Goal: Task Accomplishment & Management: Use online tool/utility

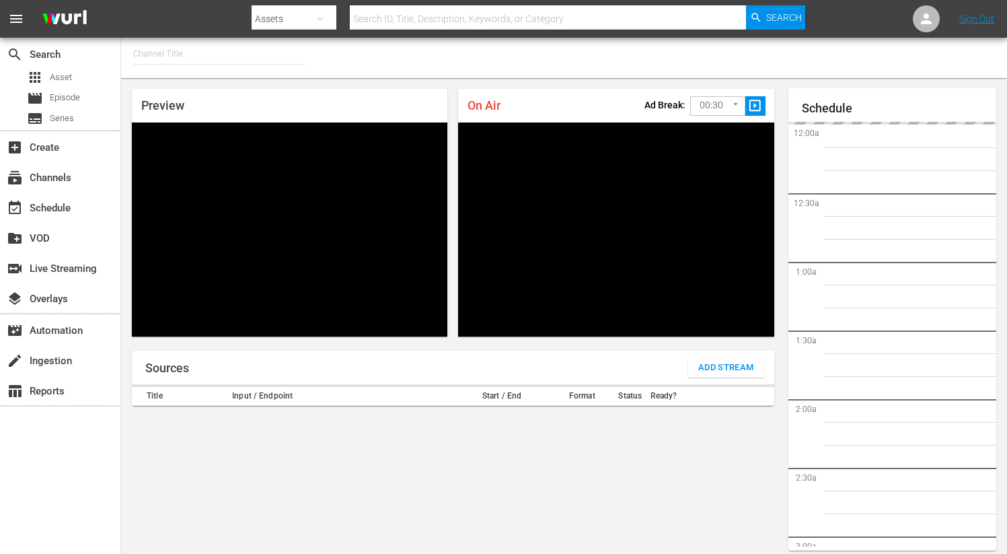
type input "FIFA+ French Local (1778)"
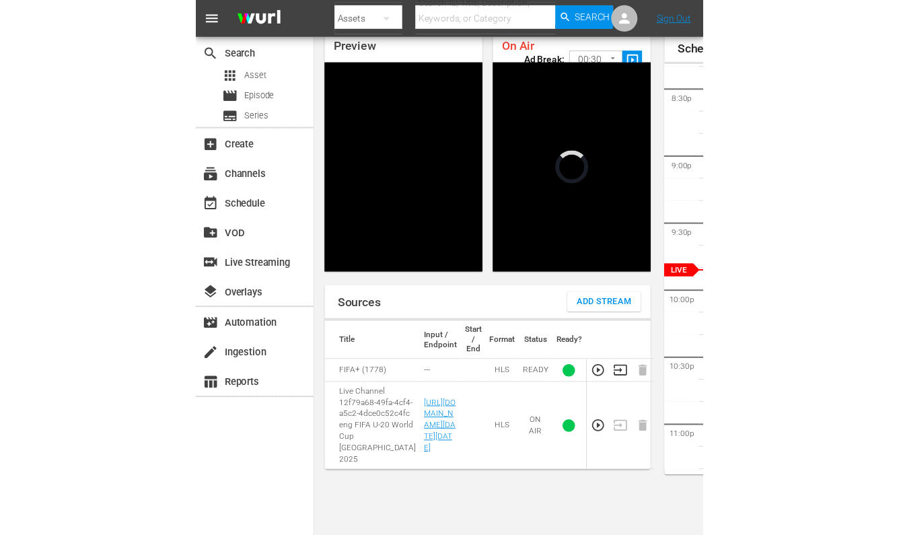
scroll to position [63, 0]
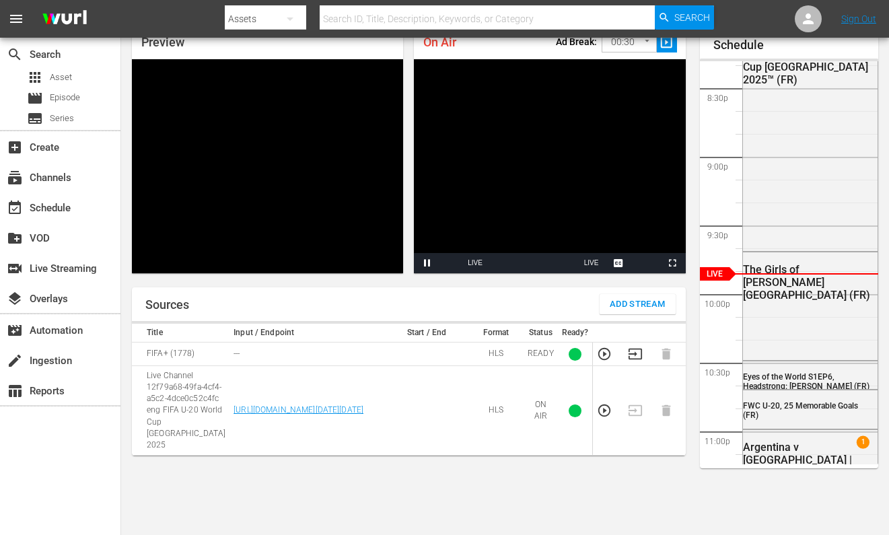
click at [655, 301] on span "Add Stream" at bounding box center [638, 304] width 56 height 15
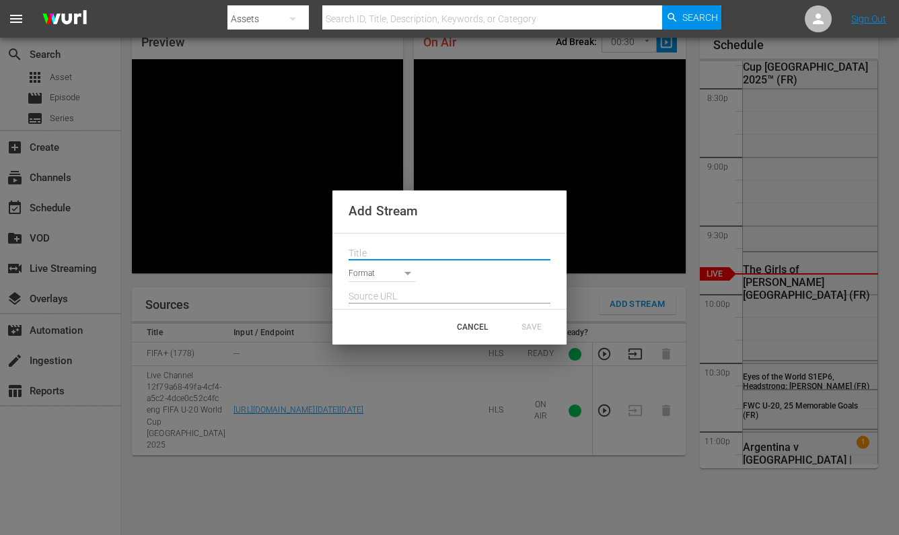
click at [431, 248] on input "text" at bounding box center [450, 254] width 202 height 20
paste input "Live Channel 7e77c2d4-8c8d-40c7-9126-1b04bf912289 eng FIFA U-20 World Cup [GEOG…"
type input "Live Channel 7e77c2d4-8c8d-40c7-9126-1b04bf912289 eng FIFA U-20 World Cup [GEOG…"
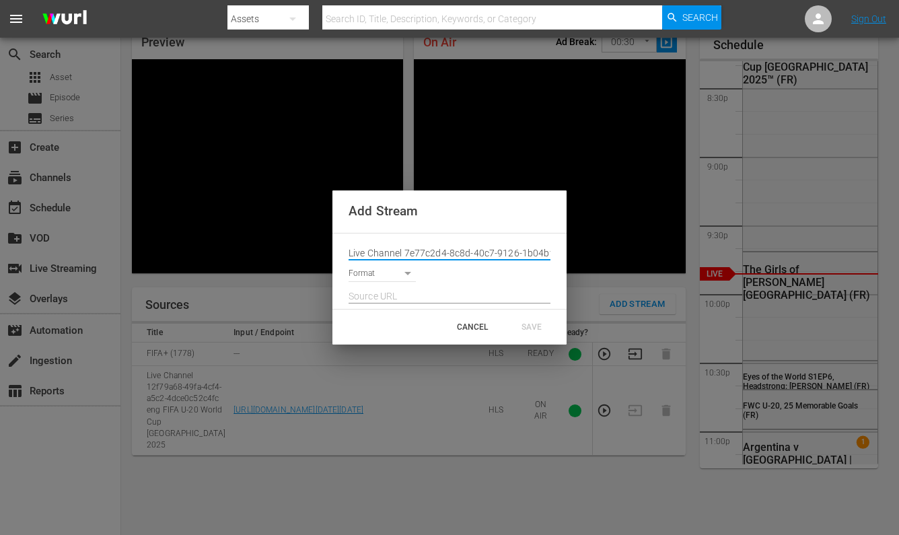
click at [391, 268] on body "menu Search By Assets Search ID, Title, Description, Keywords, or Category Sear…" at bounding box center [449, 204] width 899 height 535
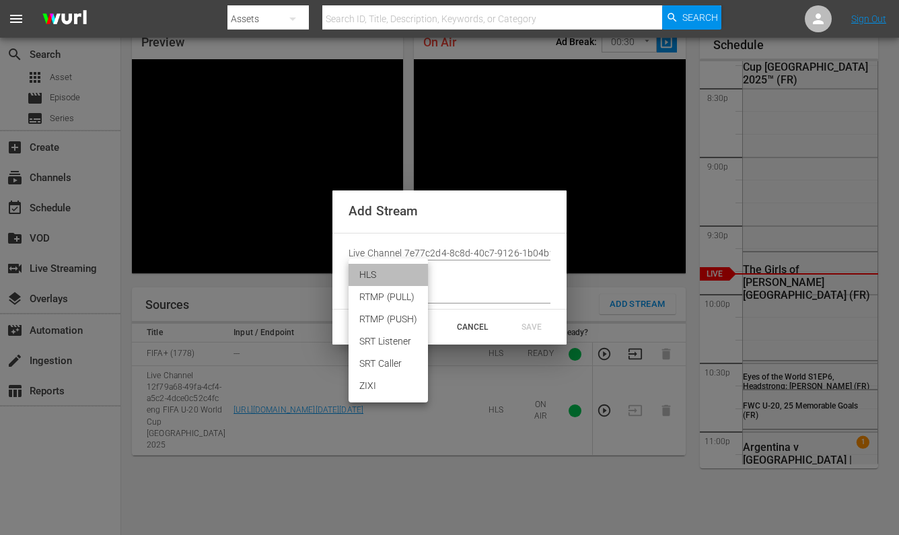
click at [384, 279] on li "HLS" at bounding box center [388, 275] width 79 height 22
type input "HLS"
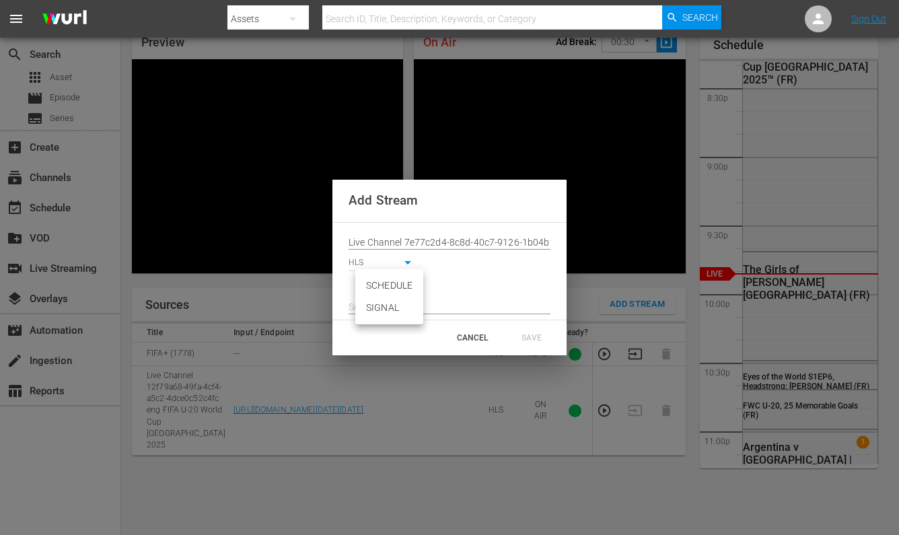
click at [390, 283] on body "menu Search By Assets Search ID, Title, Description, Keywords, or Category Sear…" at bounding box center [449, 204] width 899 height 535
click at [393, 312] on li "SIGNAL" at bounding box center [389, 308] width 68 height 22
type input "SIGNAL"
click at [372, 304] on input "text" at bounding box center [450, 307] width 202 height 20
paste input "[URL][DOMAIN_NAME][DATE][DATE]"
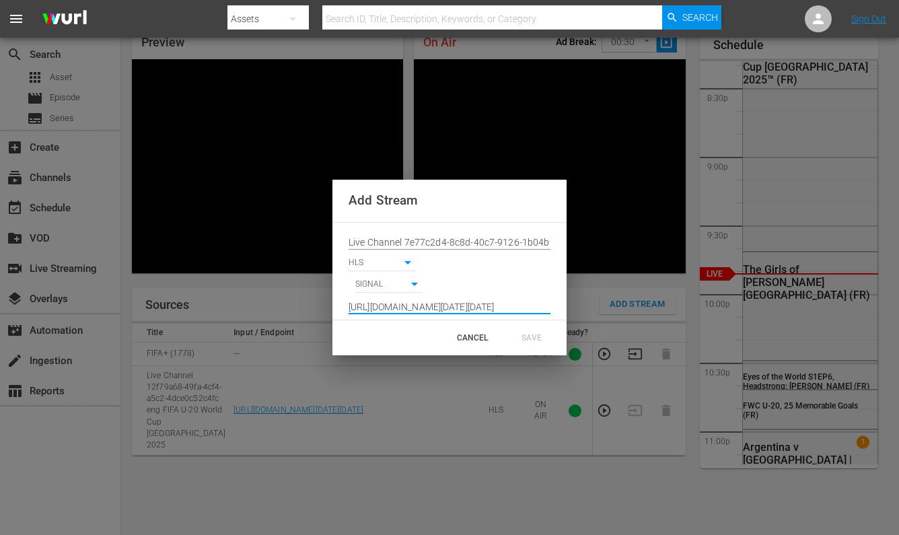
scroll to position [0, 995]
type input "[URL][DOMAIN_NAME][DATE][DATE]"
click at [535, 334] on div "SAVE" at bounding box center [531, 338] width 59 height 24
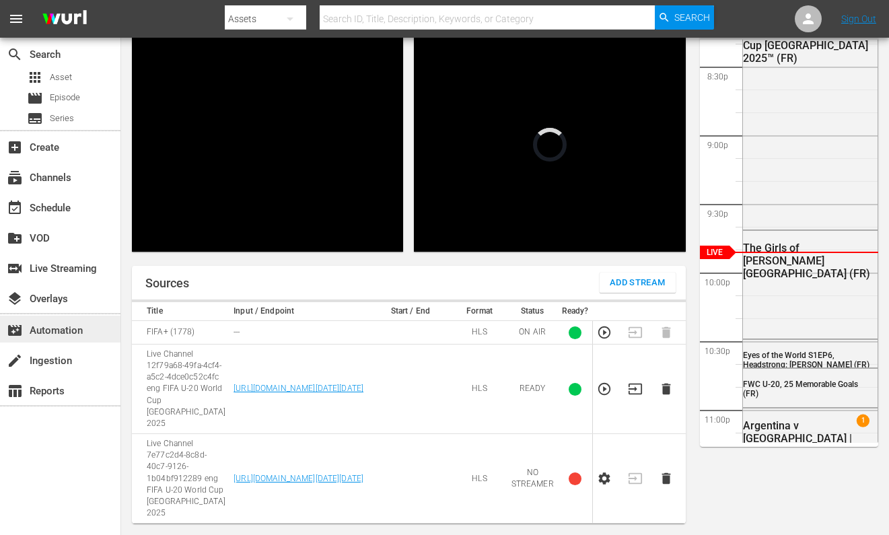
scroll to position [2787, 0]
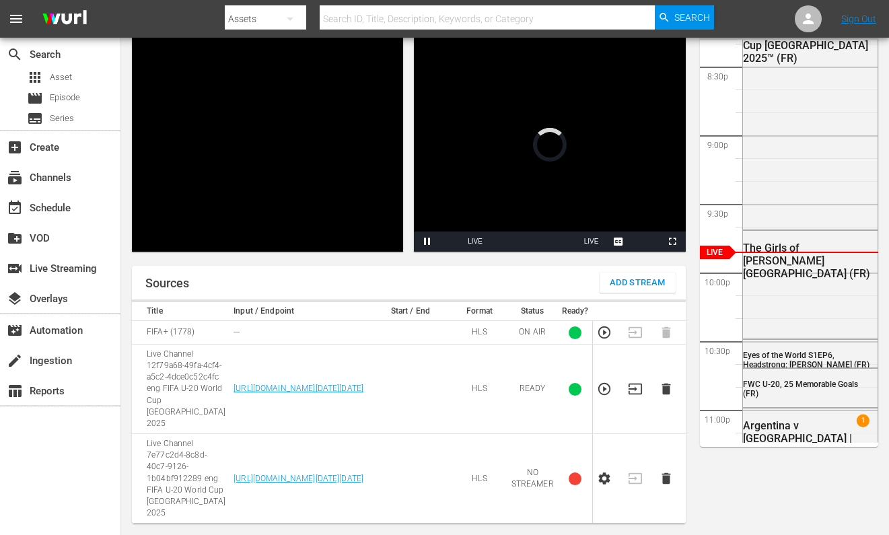
click at [601, 471] on icon "button" at bounding box center [604, 478] width 15 height 15
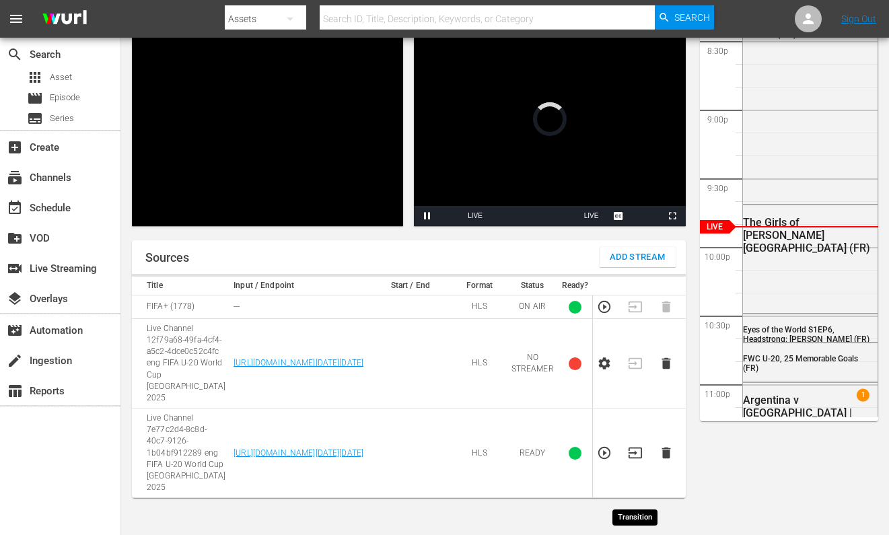
click at [634, 458] on icon "button" at bounding box center [634, 452] width 13 height 11
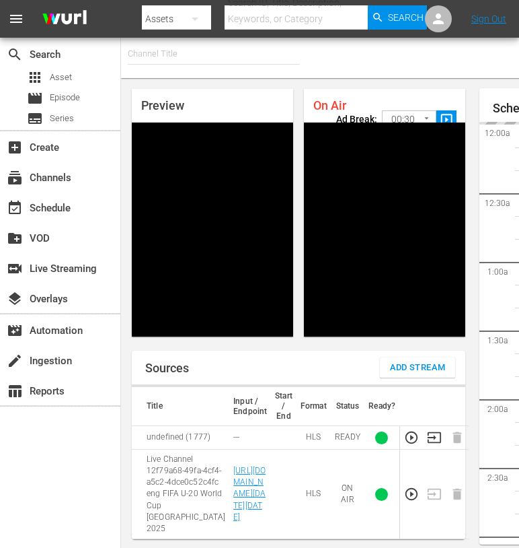
type input "FIFA+ [DEMOGRAPHIC_DATA] Local (1777)"
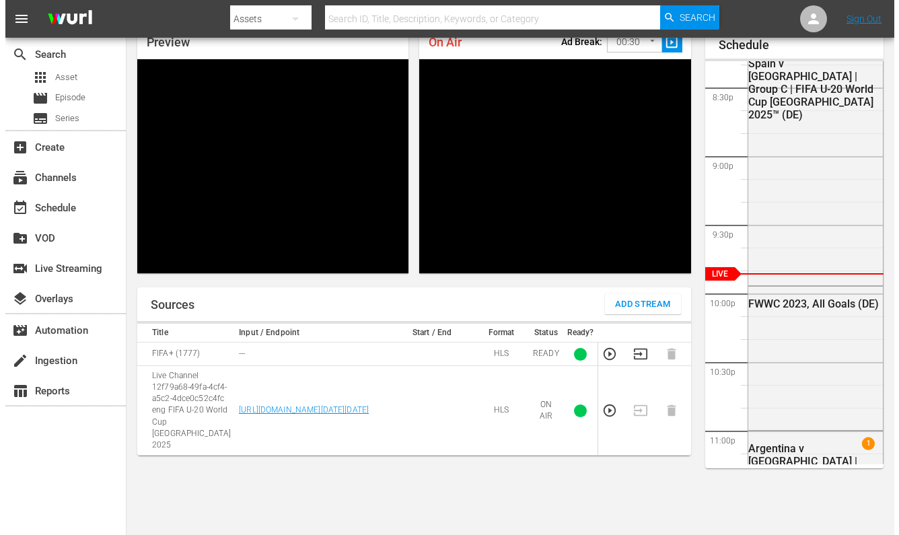
scroll to position [2787, 0]
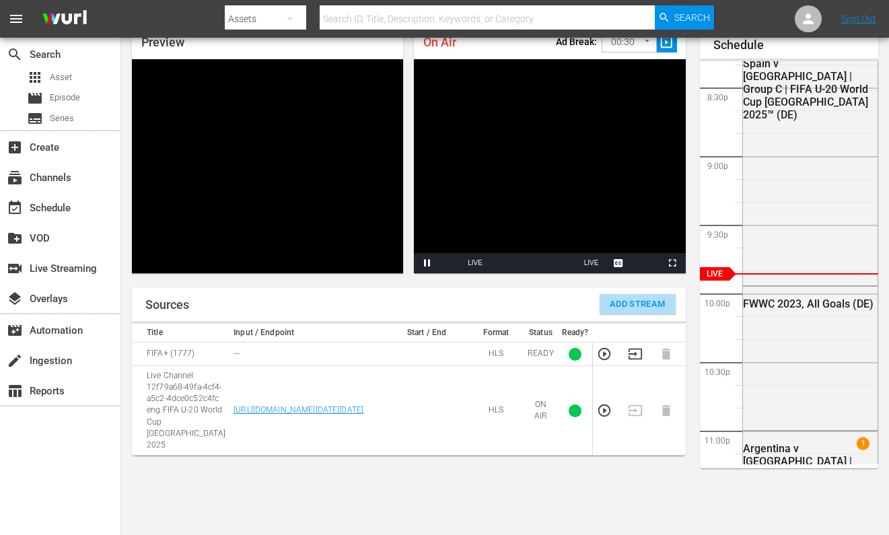
click at [641, 303] on span "Add Stream" at bounding box center [638, 304] width 56 height 15
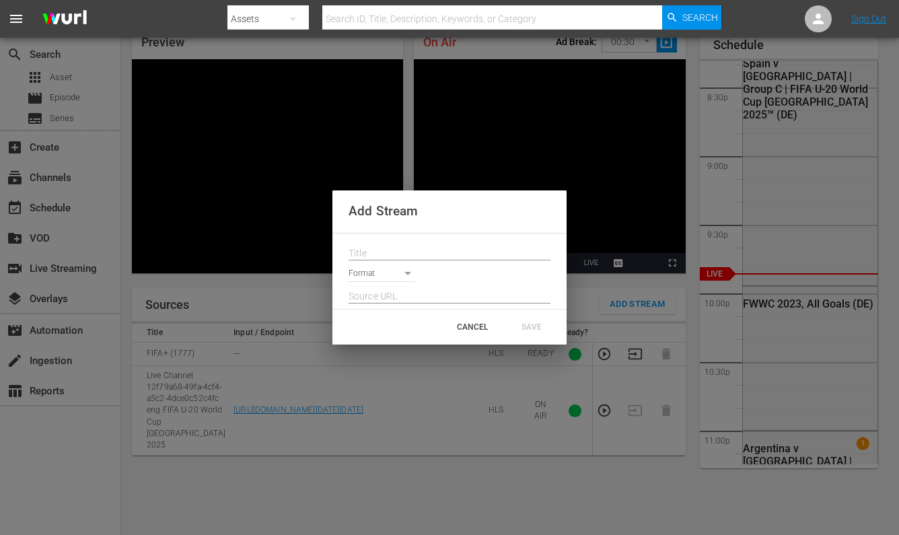
click at [401, 244] on input "text" at bounding box center [450, 254] width 202 height 20
paste input "Live Channel 7e77c2d4-8c8d-40c7-9126-1b04bf912289 eng FIFA U-20 World Cup [GEOG…"
type input "Live Channel 7e77c2d4-8c8d-40c7-9126-1b04bf912289 eng FIFA U-20 World Cup [GEOG…"
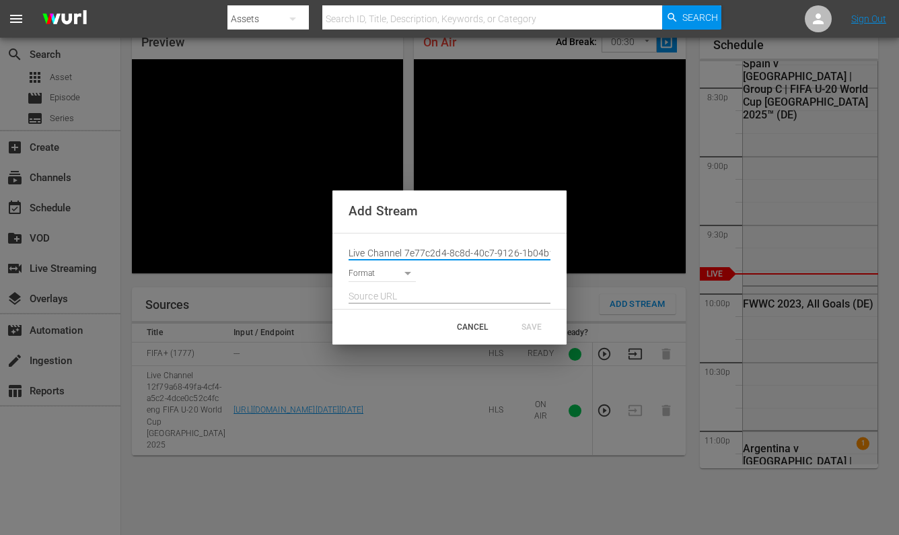
click at [367, 272] on body "menu Search By Assets Search ID, Title, Description, Keywords, or Category Sear…" at bounding box center [449, 204] width 899 height 535
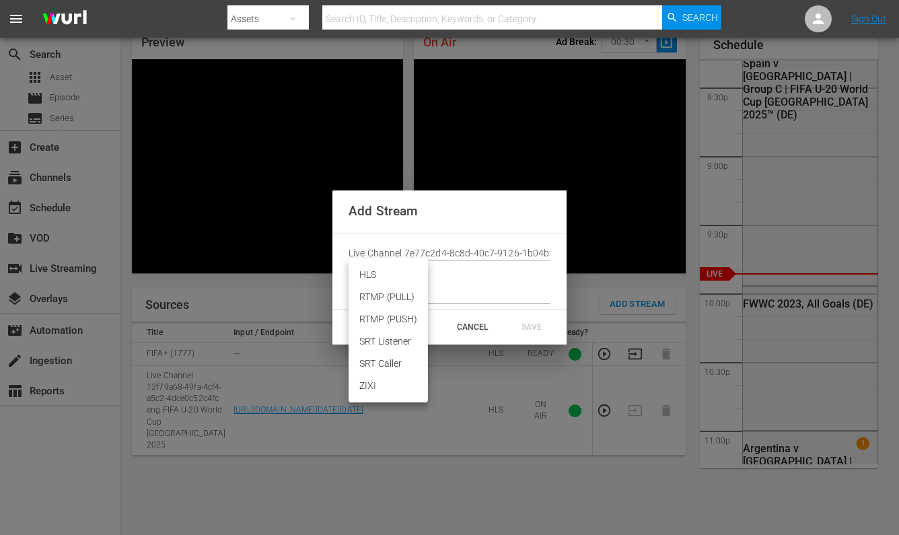
click at [369, 271] on li "HLS" at bounding box center [388, 275] width 79 height 22
type input "HLS"
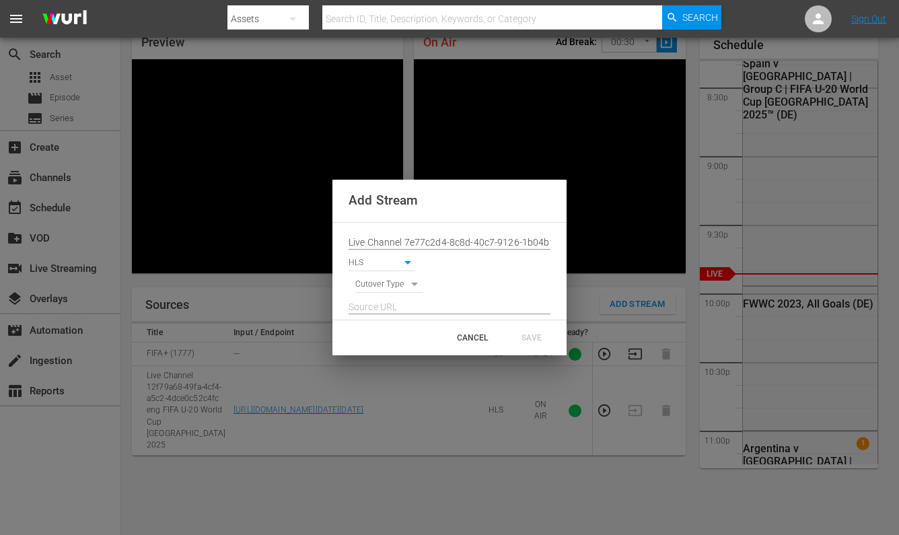
click at [386, 283] on body "menu Search By Assets Search ID, Title, Description, Keywords, or Category Sear…" at bounding box center [449, 204] width 899 height 535
click at [388, 306] on li "SIGNAL" at bounding box center [389, 308] width 68 height 22
type input "SIGNAL"
click at [386, 310] on input "text" at bounding box center [450, 307] width 202 height 20
paste input "[URL][DOMAIN_NAME][DATE][DATE]"
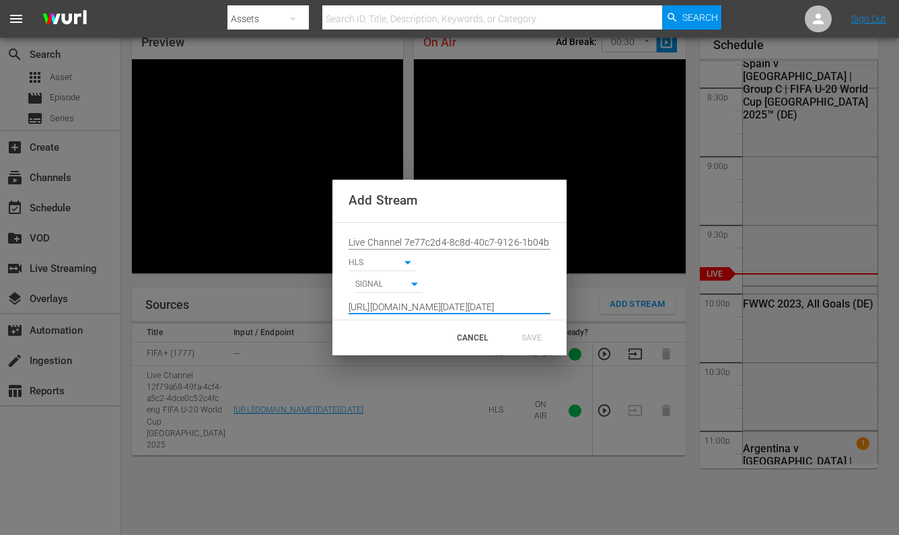
scroll to position [0, 995]
type input "[URL][DOMAIN_NAME][DATE][DATE]"
click at [531, 332] on div "SAVE" at bounding box center [531, 338] width 59 height 24
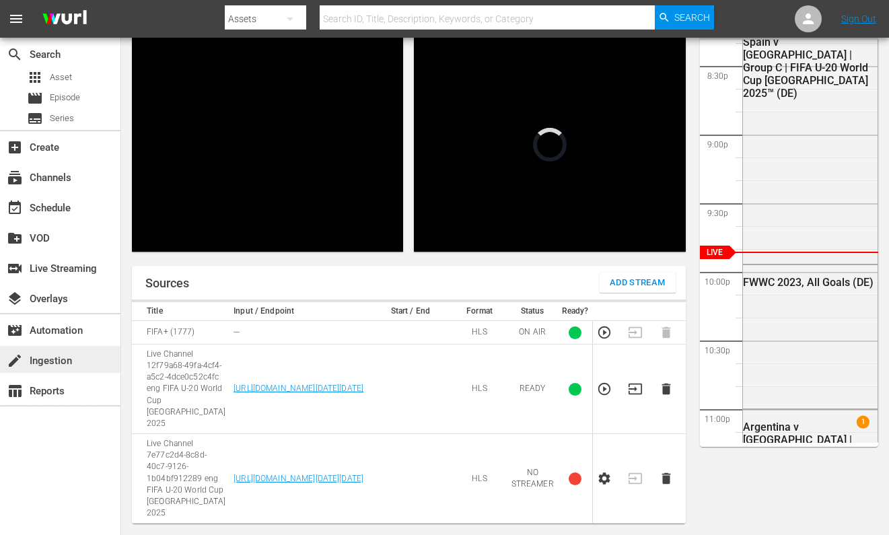
scroll to position [2787, 0]
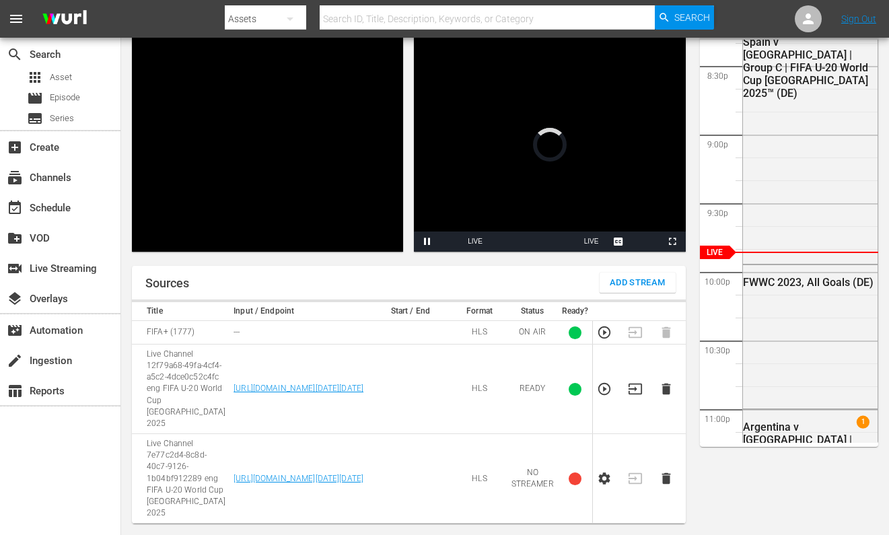
click at [605, 478] on icon "button" at bounding box center [603, 478] width 11 height 12
click at [638, 476] on icon "button" at bounding box center [635, 478] width 15 height 15
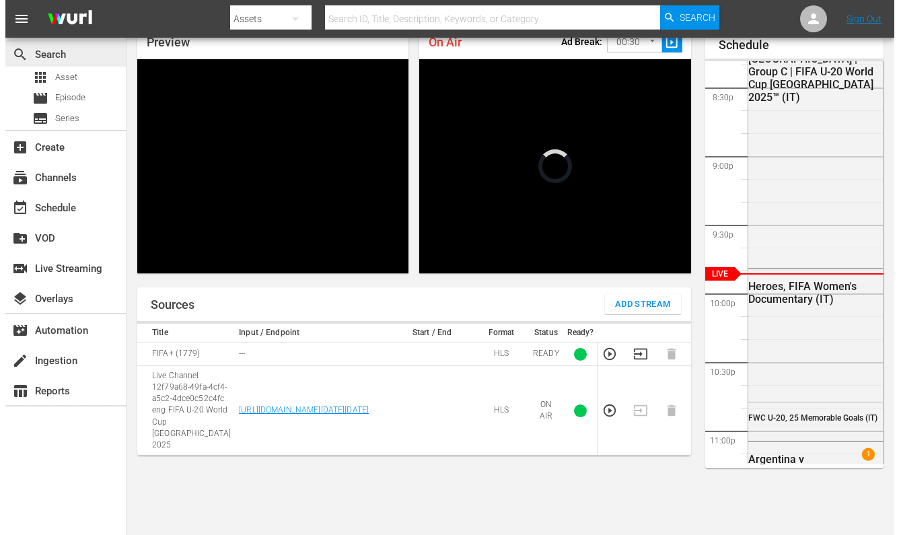
scroll to position [2787, 0]
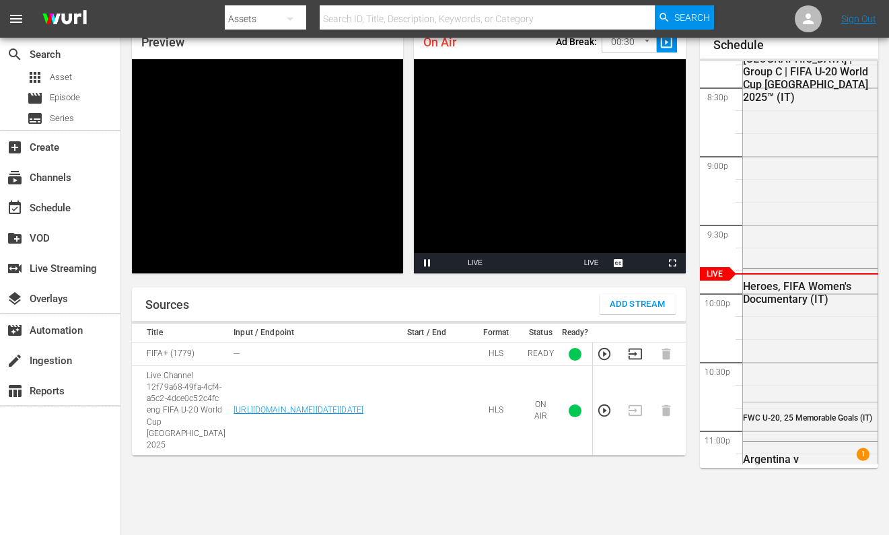
click at [626, 300] on span "Add Stream" at bounding box center [638, 304] width 56 height 15
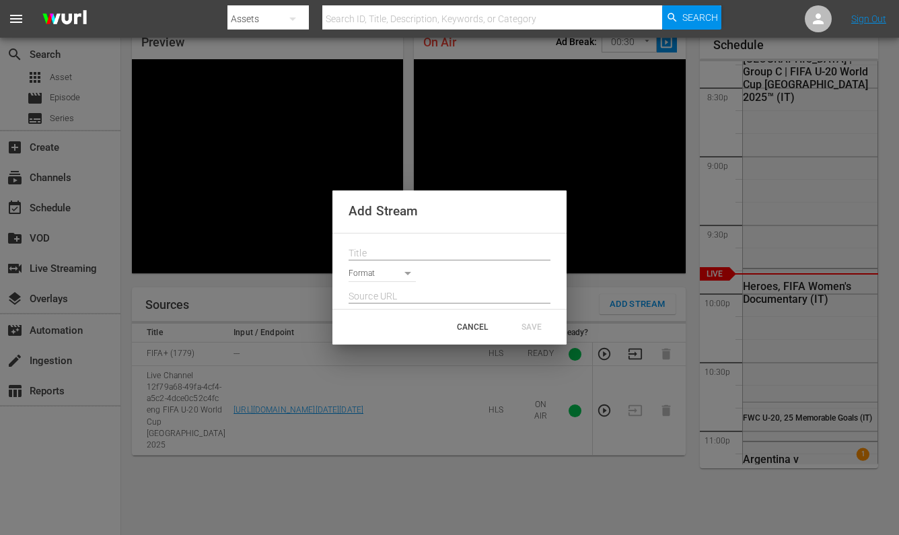
click at [390, 250] on input "text" at bounding box center [450, 254] width 202 height 20
paste input "Live Channel 7e77c2d4-8c8d-40c7-9126-1b04bf912289 eng FIFA U-20 World Cup [GEOG…"
type input "Live Channel 7e77c2d4-8c8d-40c7-9126-1b04bf912289 eng FIFA U-20 World Cup [GEOG…"
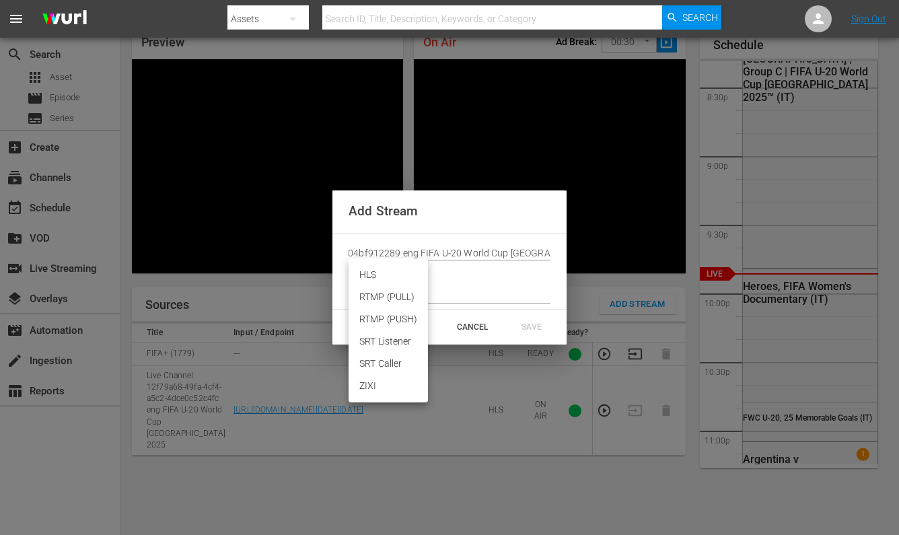
click at [382, 279] on body "menu Search By Assets Search ID, Title, Description, Keywords, or Category Sear…" at bounding box center [449, 204] width 899 height 535
click at [379, 277] on li "HLS" at bounding box center [388, 275] width 79 height 22
type input "HLS"
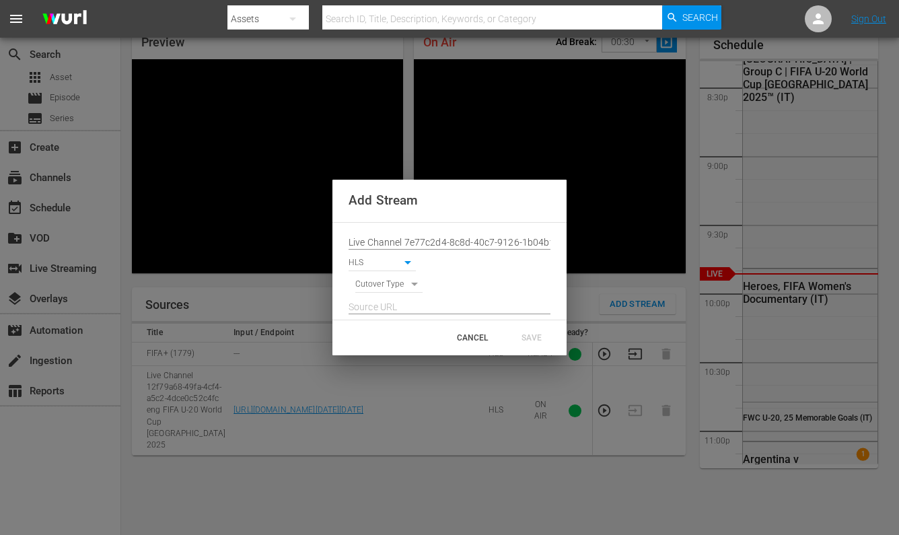
click at [382, 280] on body "menu Search By Assets Search ID, Title, Description, Keywords, or Category Sear…" at bounding box center [449, 204] width 899 height 535
click at [385, 310] on li "SIGNAL" at bounding box center [389, 308] width 68 height 22
type input "SIGNAL"
click at [420, 308] on input "text" at bounding box center [450, 307] width 202 height 20
paste input "[URL][DOMAIN_NAME][DATE][DATE]"
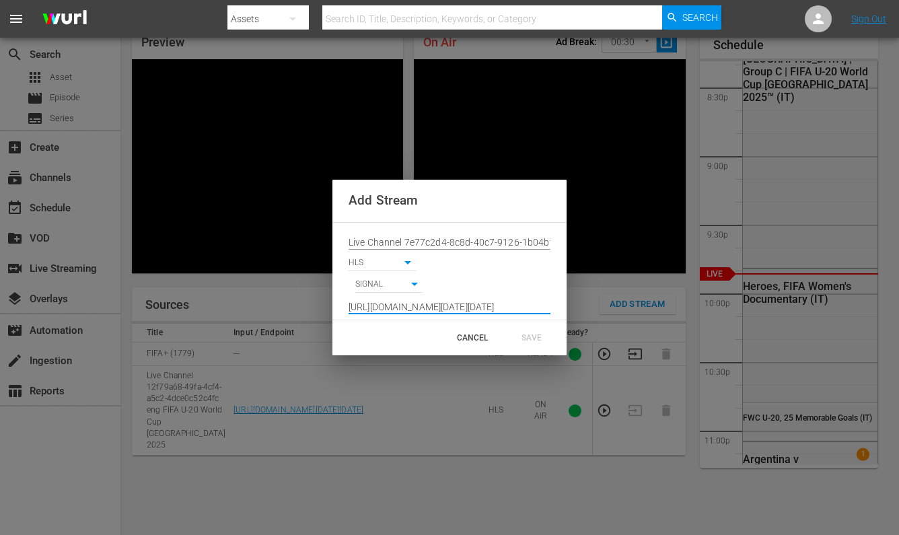
scroll to position [0, 995]
type input "[URL][DOMAIN_NAME][DATE][DATE]"
click at [532, 333] on div "SAVE" at bounding box center [531, 338] width 59 height 24
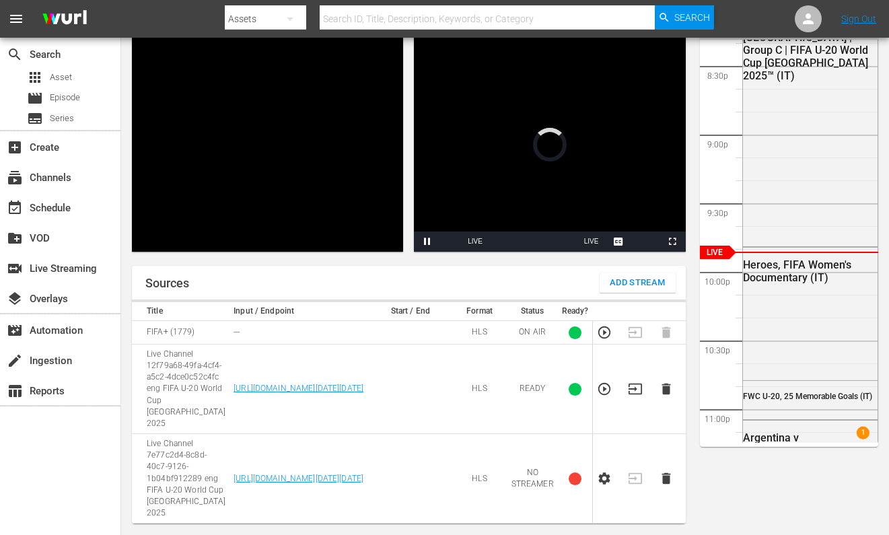
scroll to position [130, 0]
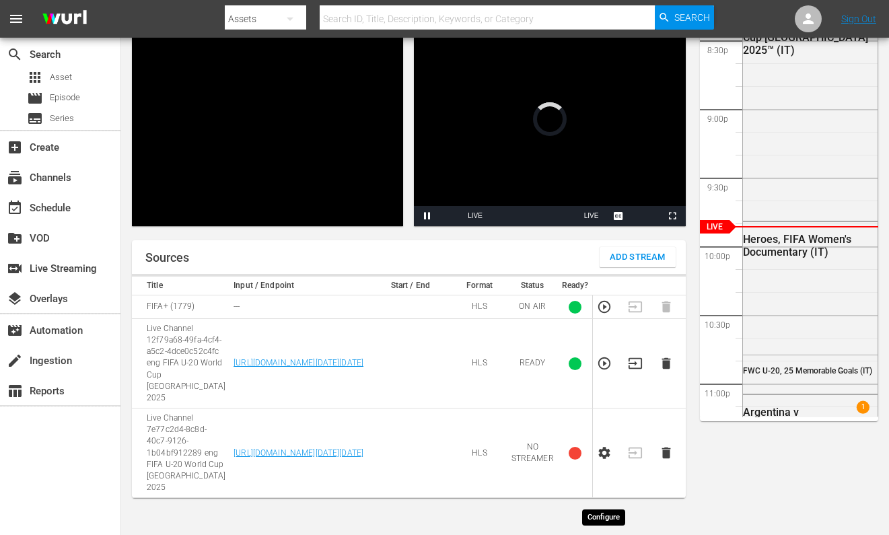
click at [607, 459] on icon "button" at bounding box center [603, 453] width 11 height 12
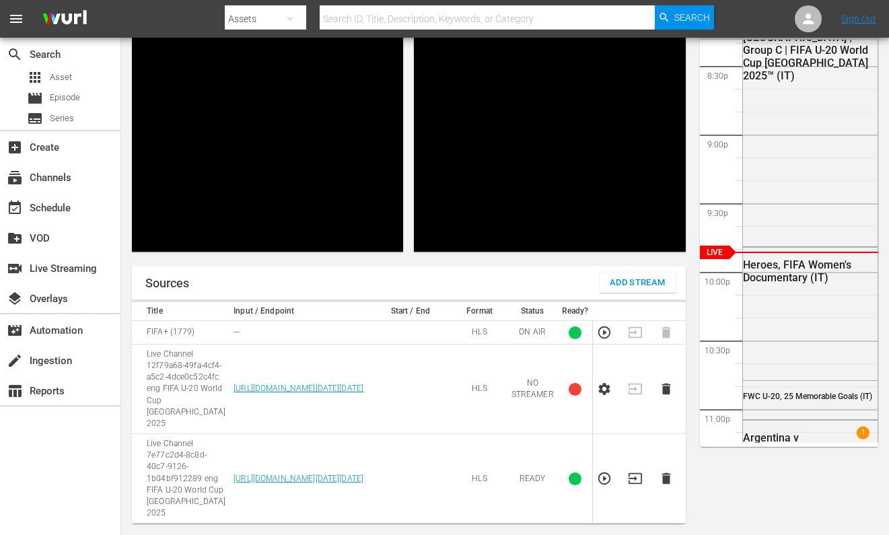
scroll to position [2787, 0]
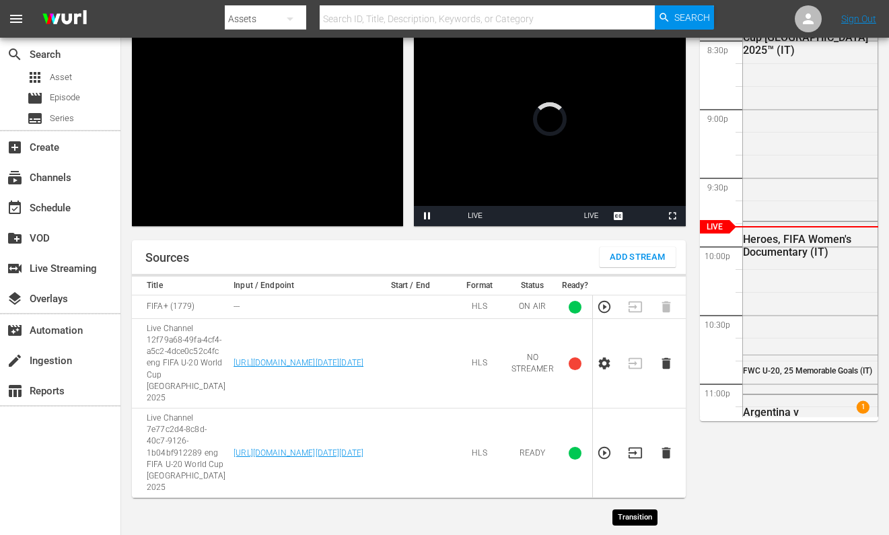
click at [628, 460] on icon "button" at bounding box center [635, 452] width 15 height 15
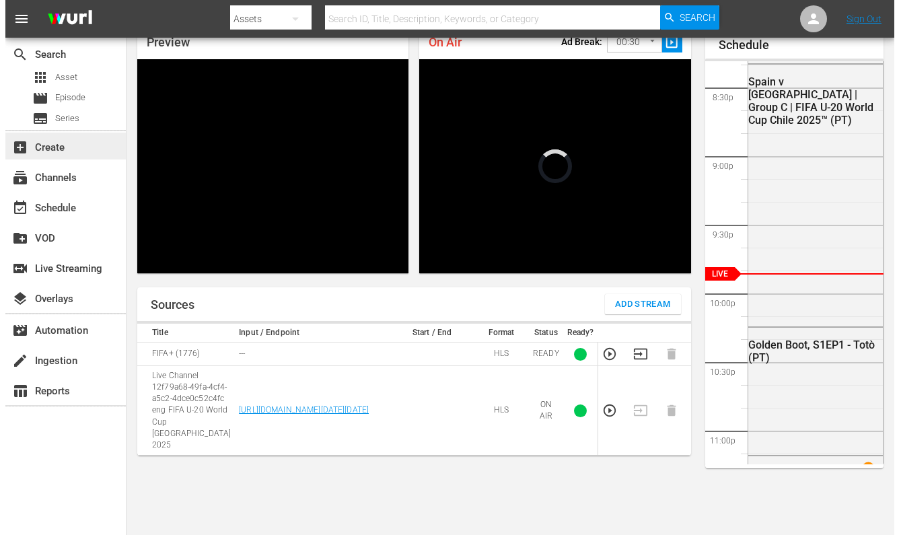
scroll to position [2787, 0]
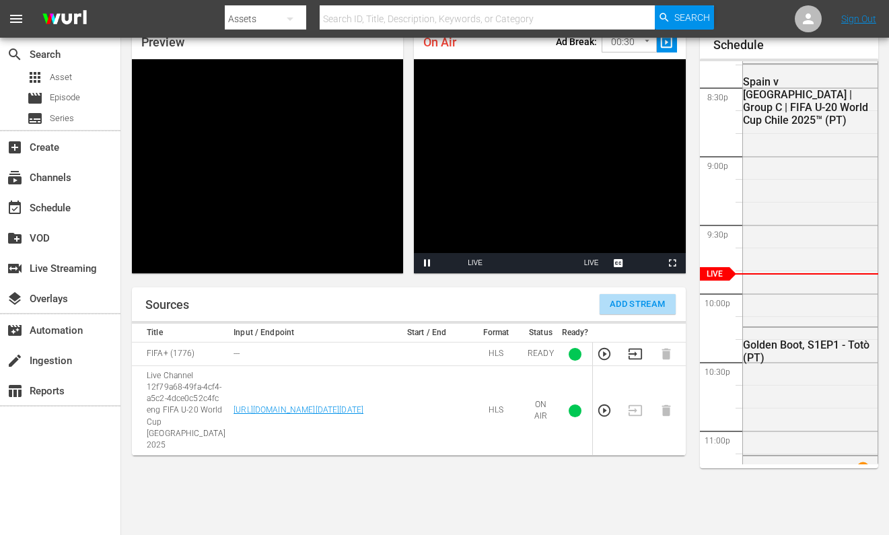
click at [634, 303] on span "Add Stream" at bounding box center [638, 304] width 56 height 15
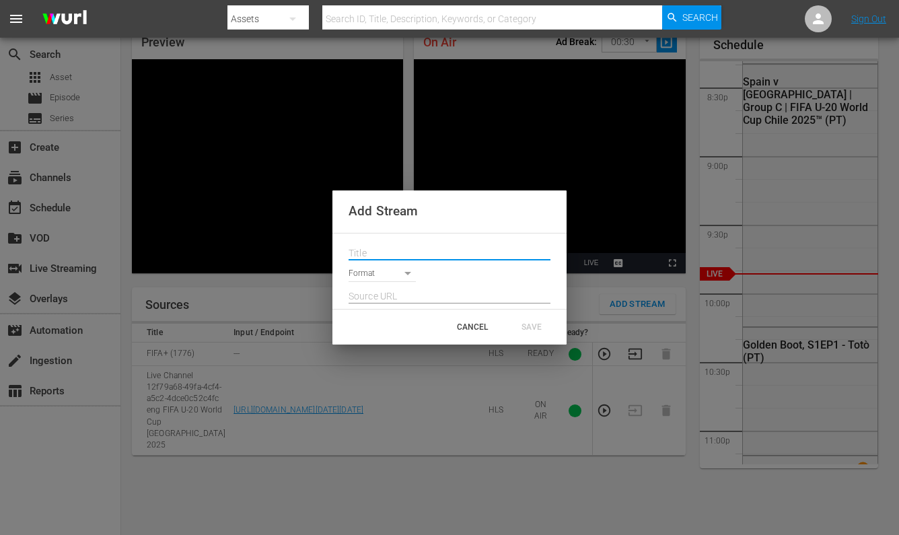
click at [367, 250] on input "text" at bounding box center [450, 254] width 202 height 20
paste input "Live Channel 7e77c2d4-8c8d-40c7-9126-1b04bf912289 eng FIFA U-20 World Cup [GEOG…"
type input "Live Channel 7e77c2d4-8c8d-40c7-9126-1b04bf912289 eng FIFA U-20 World Cup [GEOG…"
click at [384, 271] on body "menu Search By Assets Search ID, Title, Description, Keywords, or Category Sear…" at bounding box center [449, 204] width 899 height 535
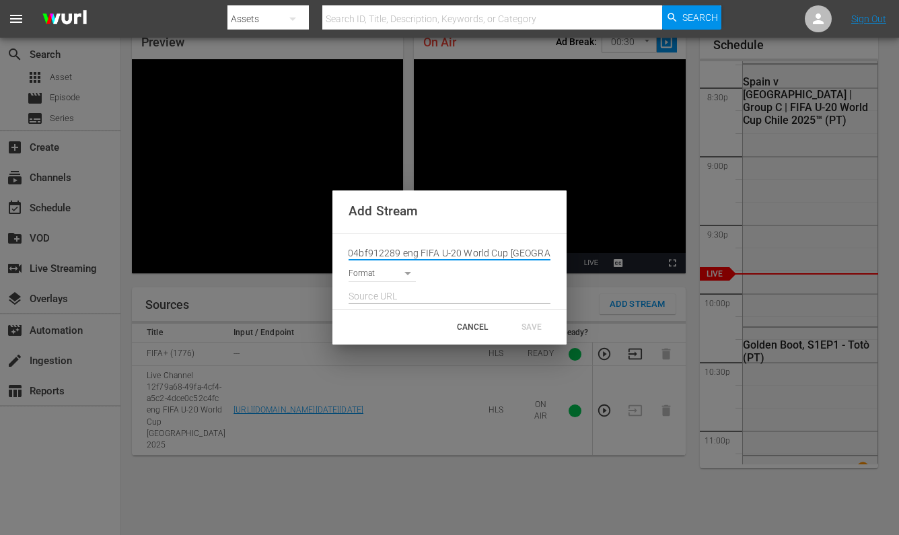
scroll to position [0, 0]
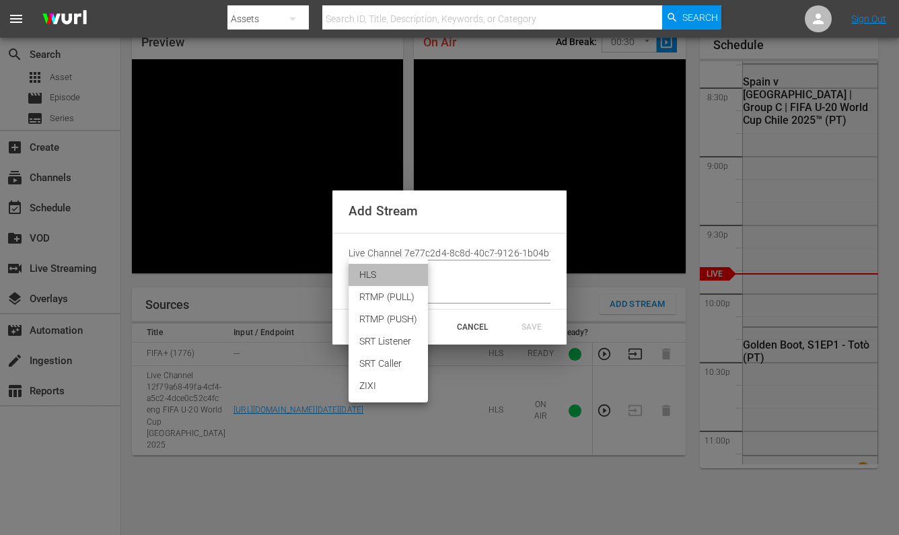
click at [375, 275] on li "HLS" at bounding box center [388, 275] width 79 height 22
type input "HLS"
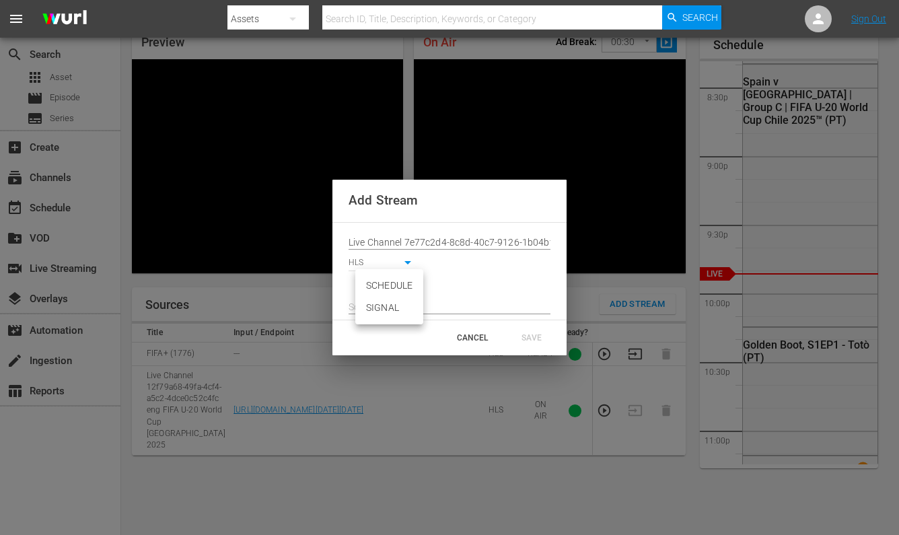
click at [386, 285] on body "menu Search By Assets Search ID, Title, Description, Keywords, or Category Sear…" at bounding box center [449, 204] width 899 height 535
click at [390, 312] on li "SIGNAL" at bounding box center [389, 308] width 68 height 22
type input "SIGNAL"
click at [458, 308] on input "text" at bounding box center [450, 307] width 202 height 20
paste input "[URL][DOMAIN_NAME][DATE][DATE]"
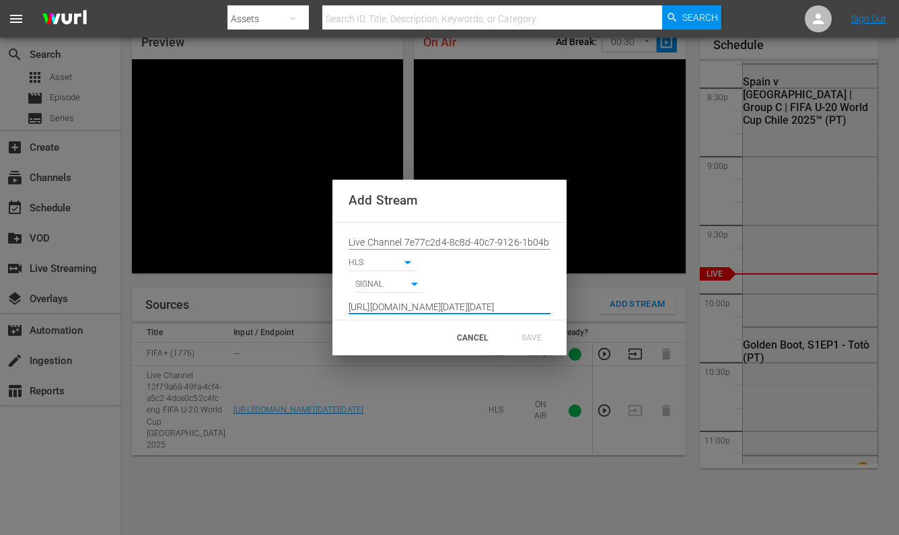
scroll to position [0, 995]
type input "[URL][DOMAIN_NAME][DATE][DATE]"
click at [535, 335] on div "SAVE" at bounding box center [531, 338] width 59 height 24
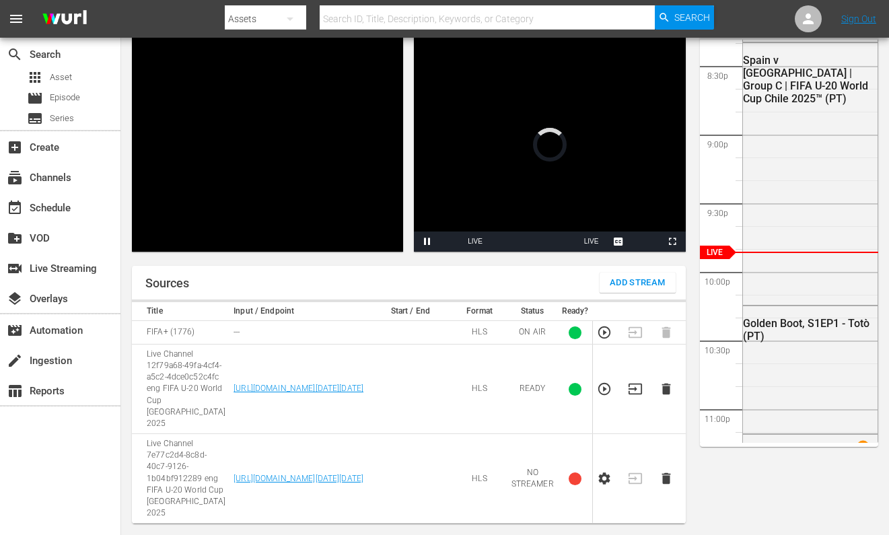
scroll to position [106, 0]
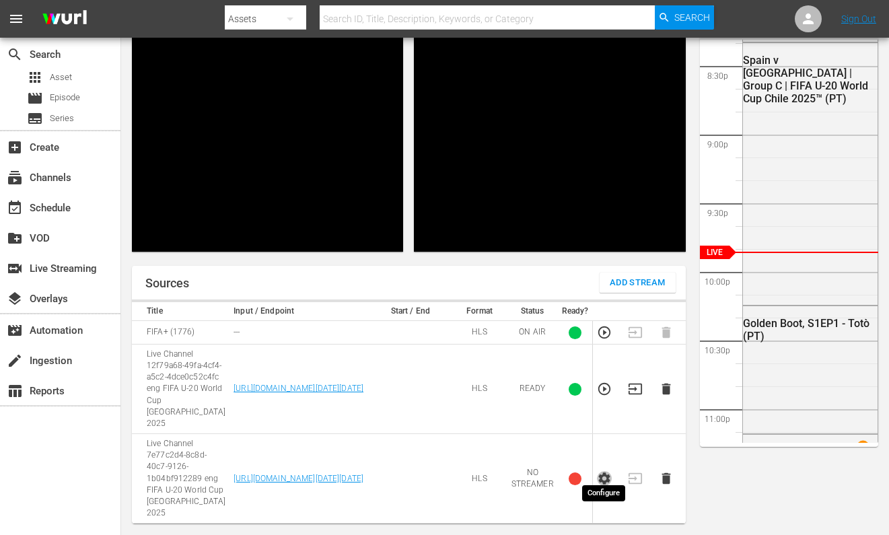
click at [605, 484] on icon "button" at bounding box center [603, 478] width 11 height 12
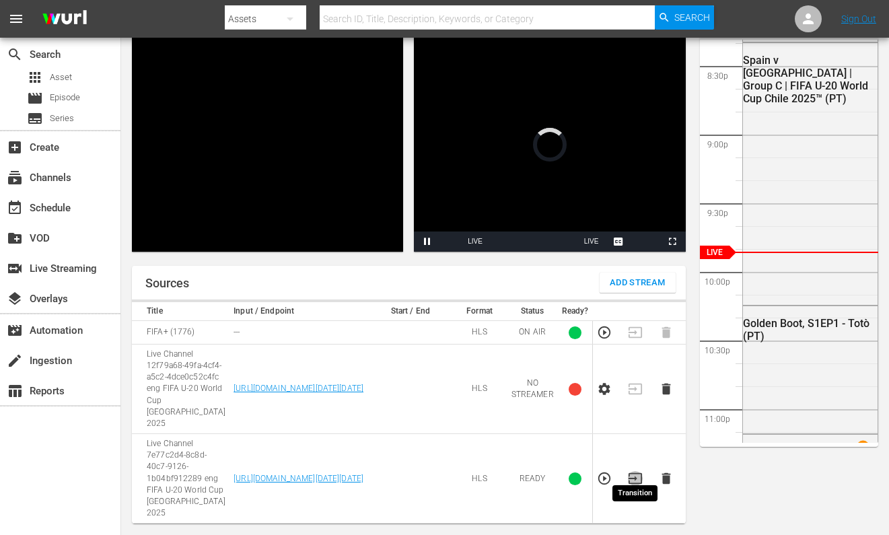
click at [634, 486] on icon "button" at bounding box center [635, 478] width 15 height 15
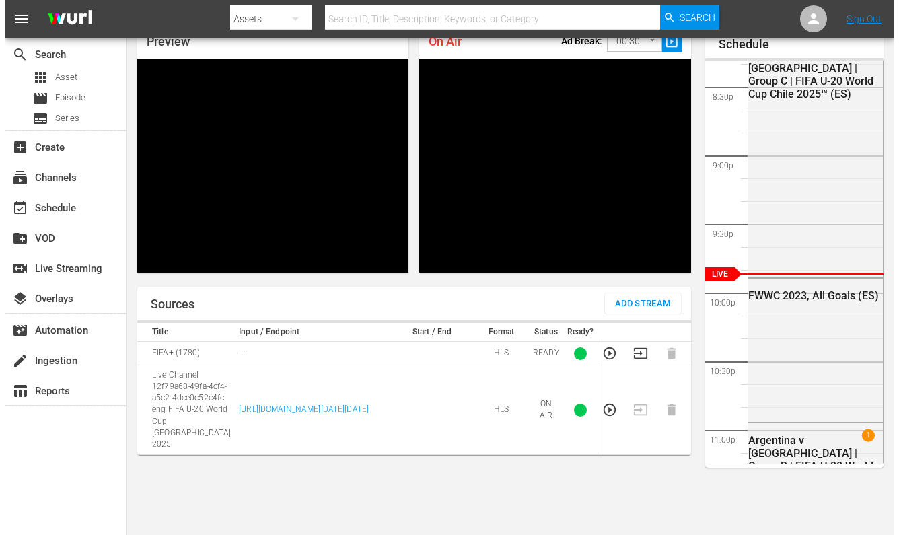
scroll to position [2787, 0]
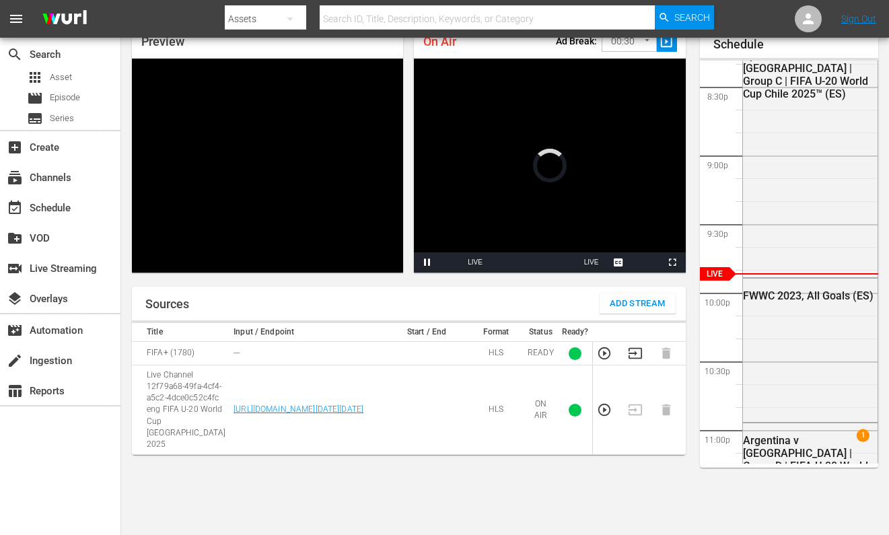
click at [505, 302] on button "Add Stream" at bounding box center [637, 303] width 76 height 20
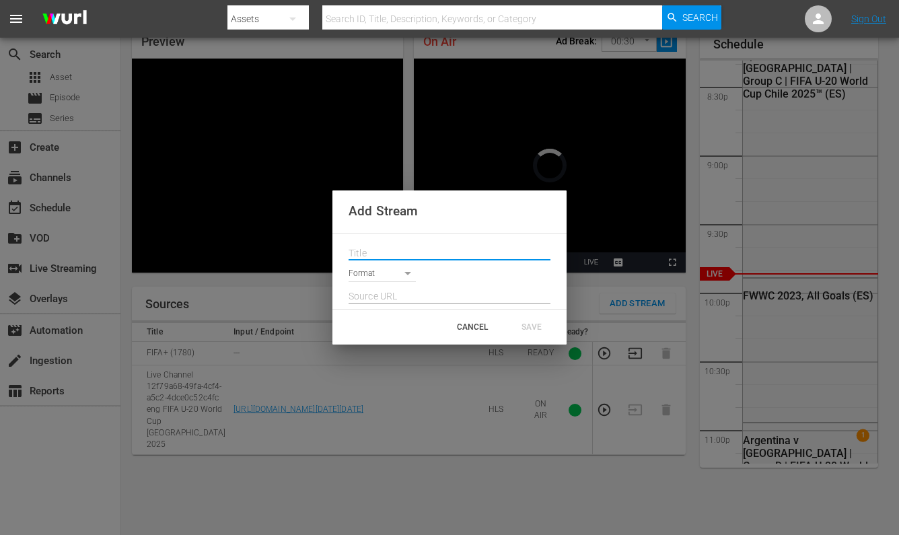
click at [408, 246] on input "text" at bounding box center [450, 254] width 202 height 20
paste input "Live Channel 7e77c2d4-8c8d-40c7-9126-1b04bf912289 eng FIFA U-20 World Cup [GEOG…"
type input "Live Channel 7e77c2d4-8c8d-40c7-9126-1b04bf912289 eng FIFA U-20 World Cup [GEOG…"
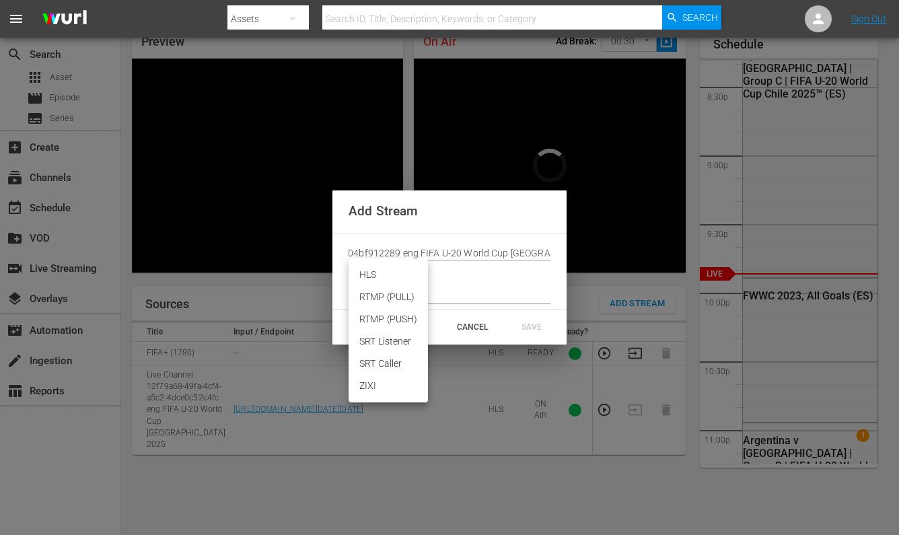
scroll to position [0, 0]
click at [393, 266] on body "menu Search By Assets Search ID, Title, Description, Keywords, or Category Sear…" at bounding box center [449, 203] width 899 height 535
click at [393, 268] on li "HLS" at bounding box center [388, 275] width 79 height 22
type input "HLS"
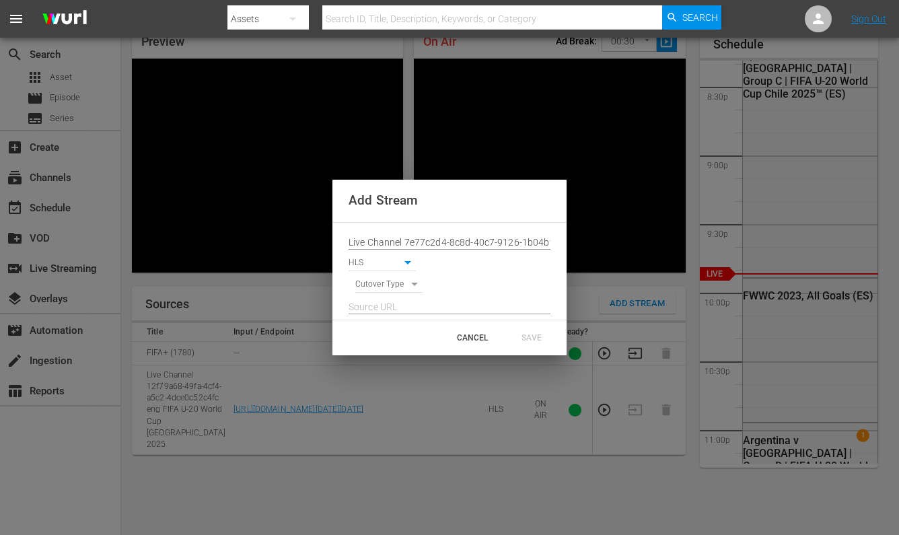
click at [390, 283] on body "menu Search By Assets Search ID, Title, Description, Keywords, or Category Sear…" at bounding box center [449, 203] width 899 height 535
click at [390, 303] on li "SIGNAL" at bounding box center [389, 308] width 68 height 22
type input "SIGNAL"
click at [445, 305] on input "text" at bounding box center [450, 307] width 202 height 20
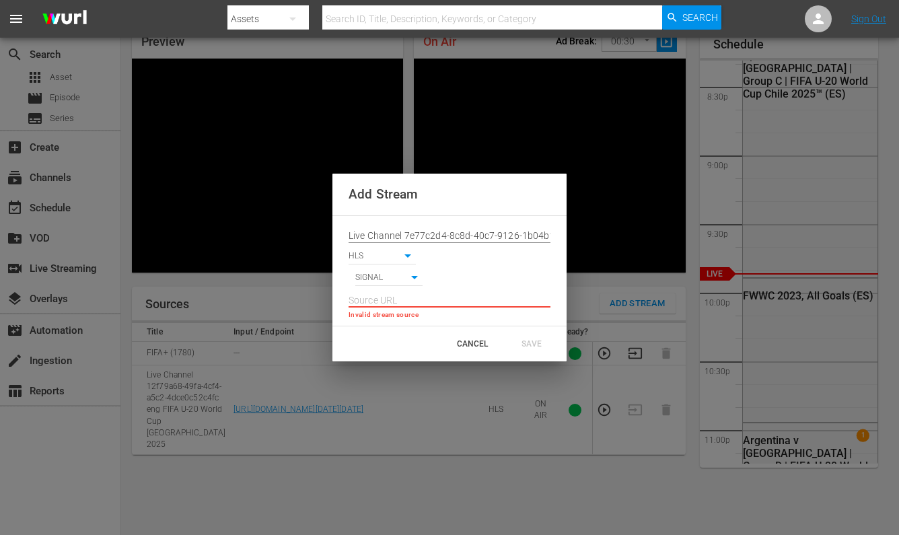
paste input "[URL][DOMAIN_NAME][DATE][DATE]"
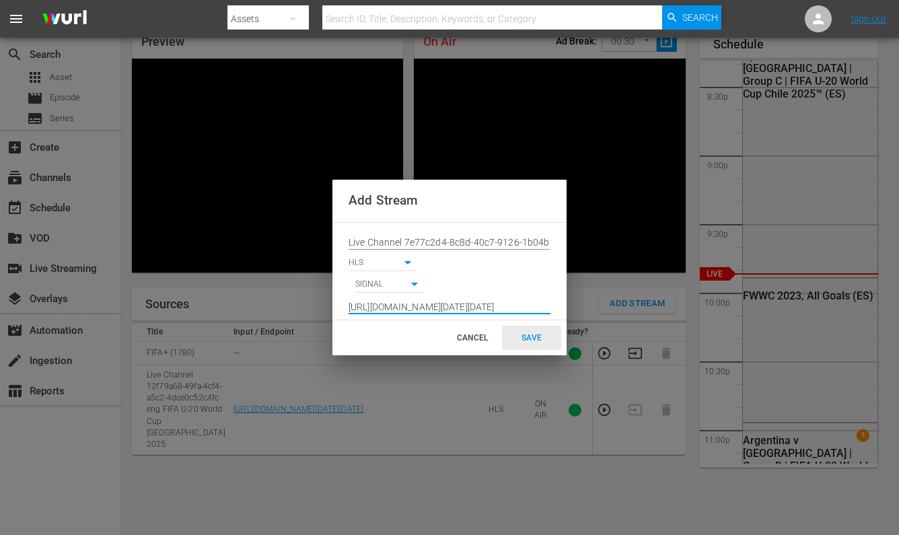
type input "[URL][DOMAIN_NAME][DATE][DATE]"
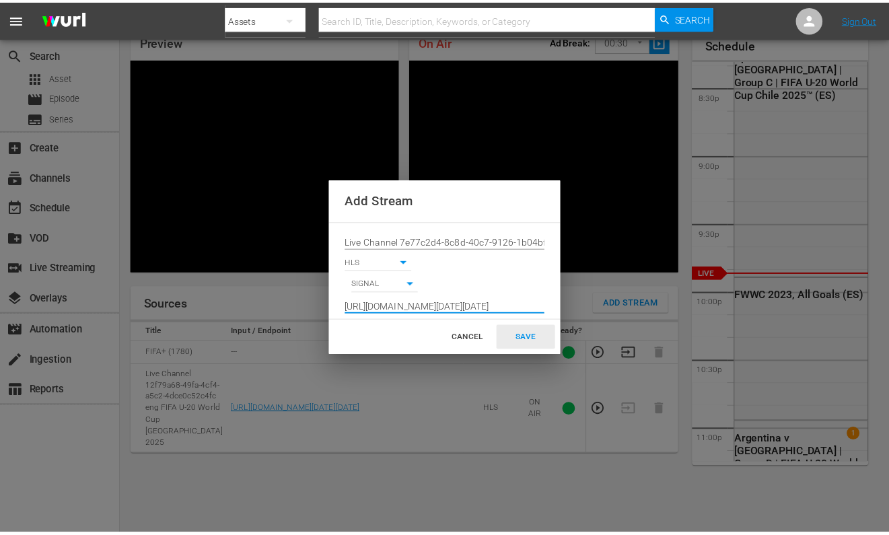
scroll to position [0, 0]
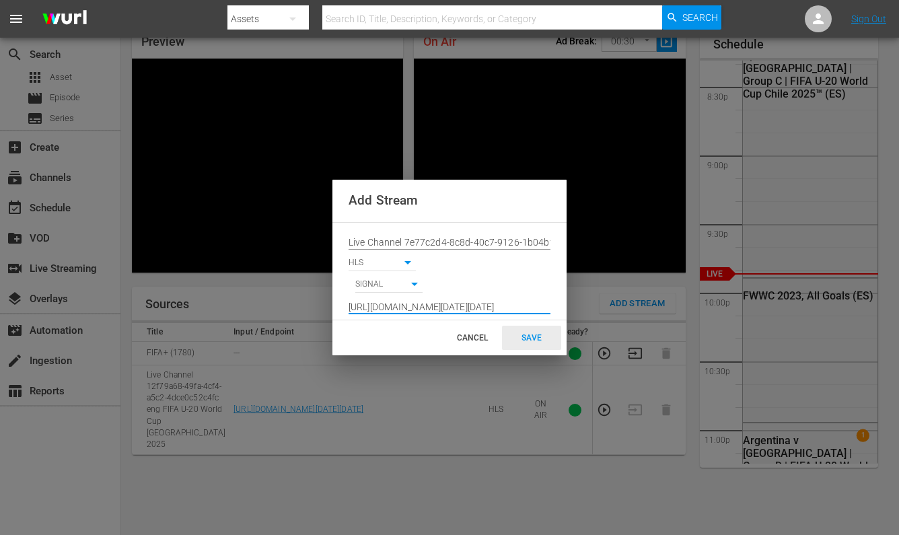
click at [505, 334] on div "SAVE" at bounding box center [531, 338] width 59 height 24
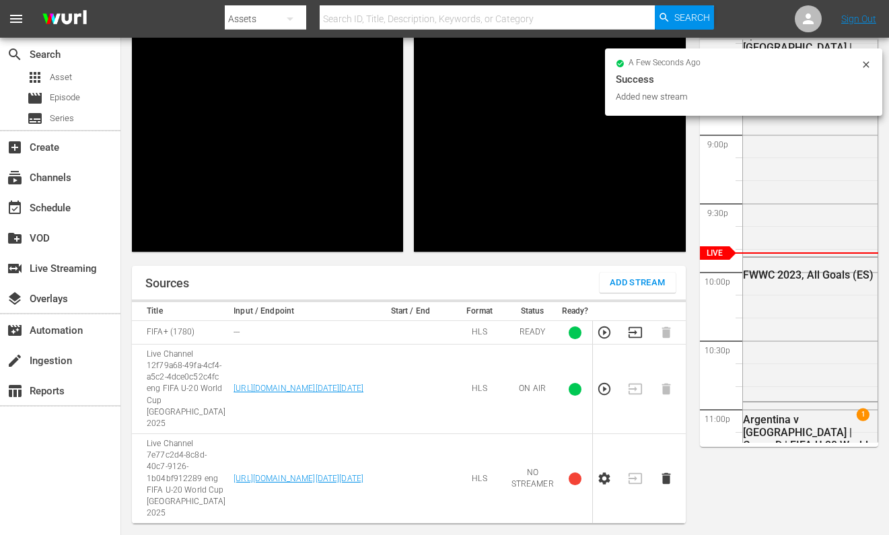
scroll to position [130, 0]
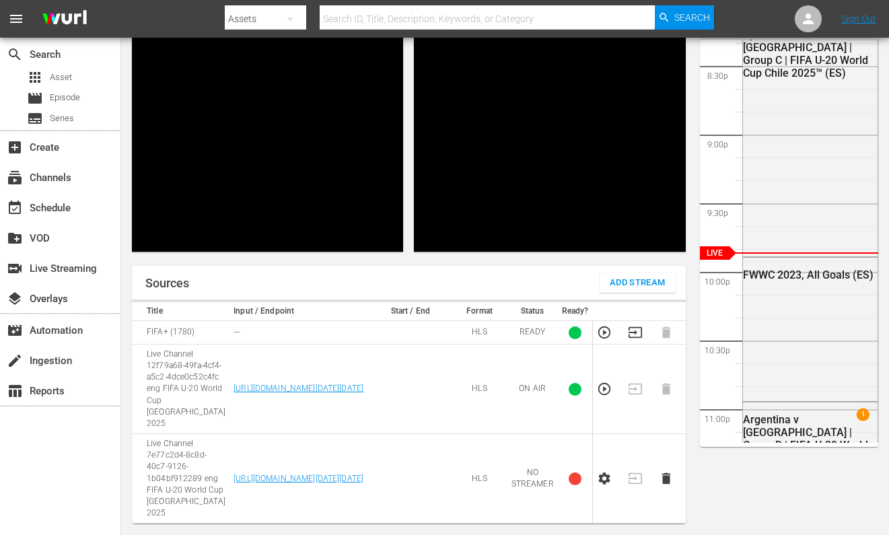
click at [505, 474] on icon "button" at bounding box center [603, 478] width 11 height 12
click at [505, 474] on td at bounding box center [608, 478] width 31 height 89
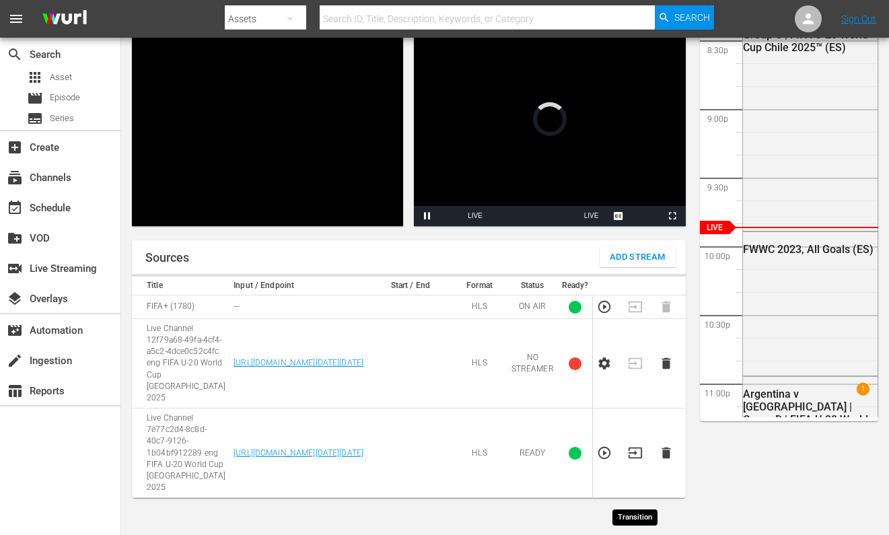
click at [505, 460] on icon "button" at bounding box center [635, 452] width 15 height 15
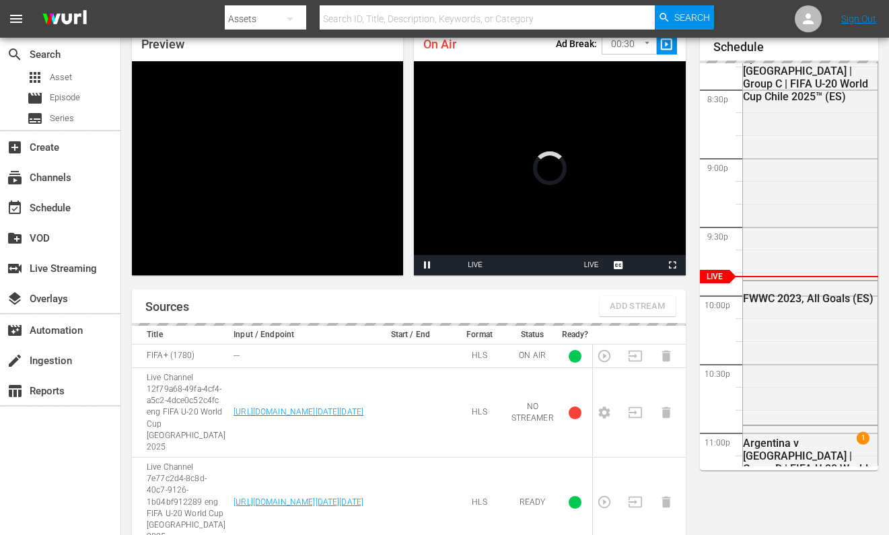
scroll to position [0, 0]
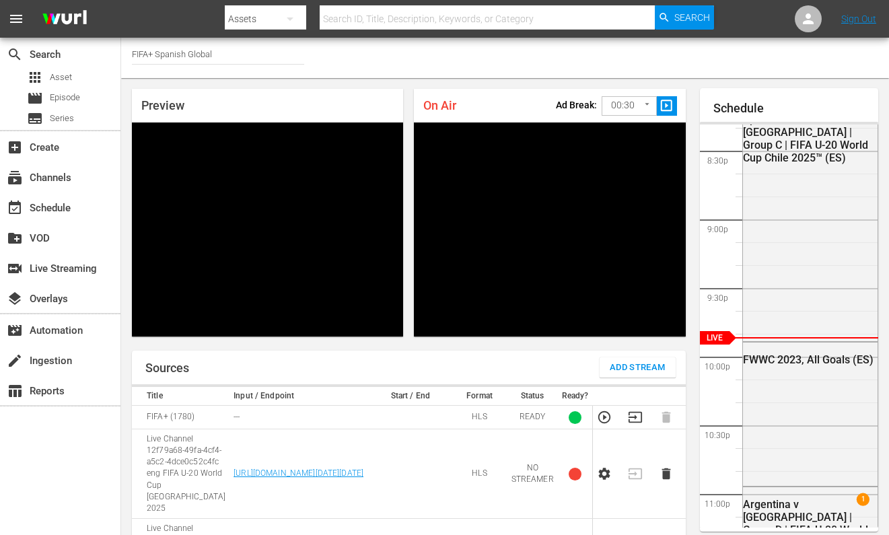
click at [505, 62] on div "Channel Title FIFA+ Spanish Global" at bounding box center [505, 58] width 768 height 40
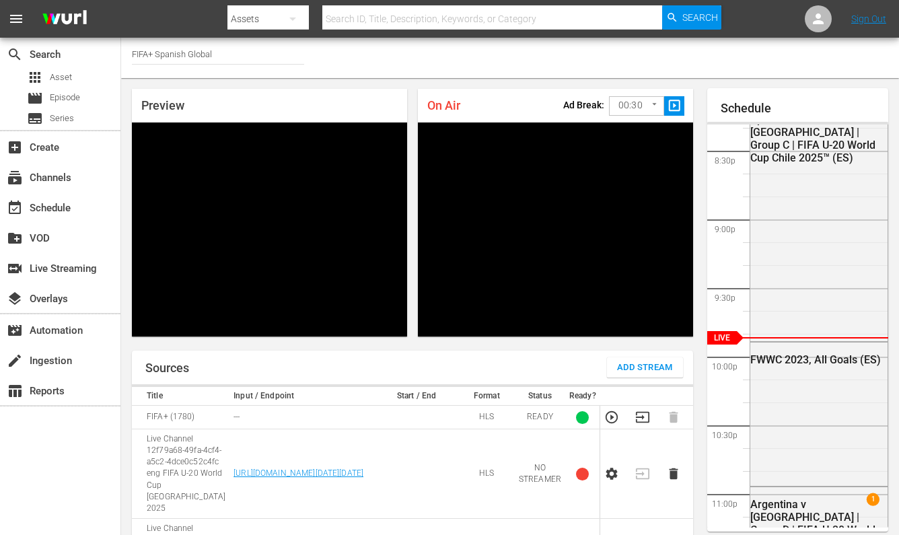
click at [505, 108] on body "menu Search By Assets Search ID, Title, Description, Keywords, or Category Sear…" at bounding box center [449, 267] width 899 height 535
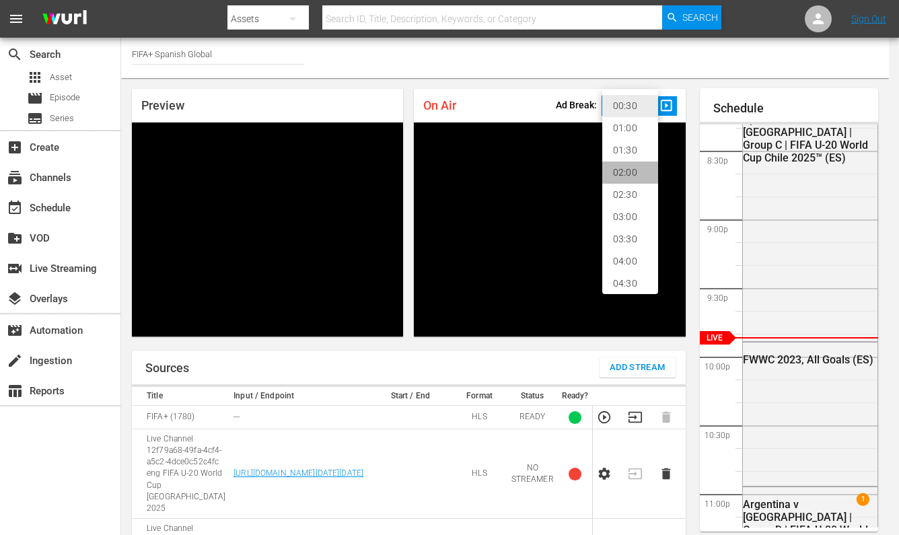
click at [505, 166] on li "02:00" at bounding box center [630, 172] width 56 height 22
type input "120"
